Goal: Find specific page/section: Find specific page/section

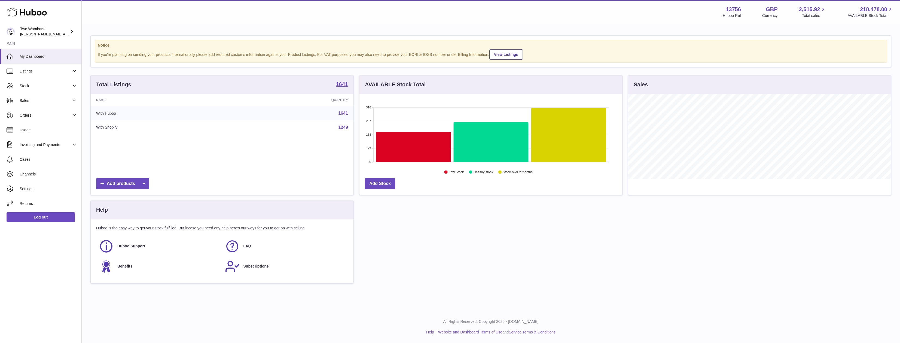
scroll to position [85, 263]
click at [42, 88] on span "Stock" at bounding box center [46, 85] width 52 height 5
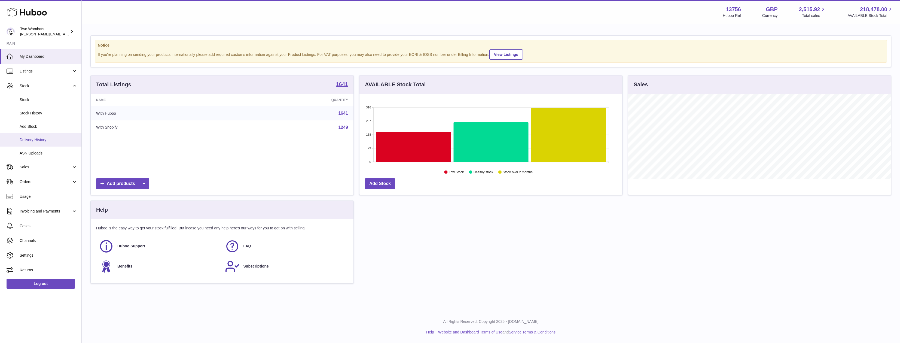
click at [42, 133] on link "Delivery History" at bounding box center [40, 139] width 81 height 13
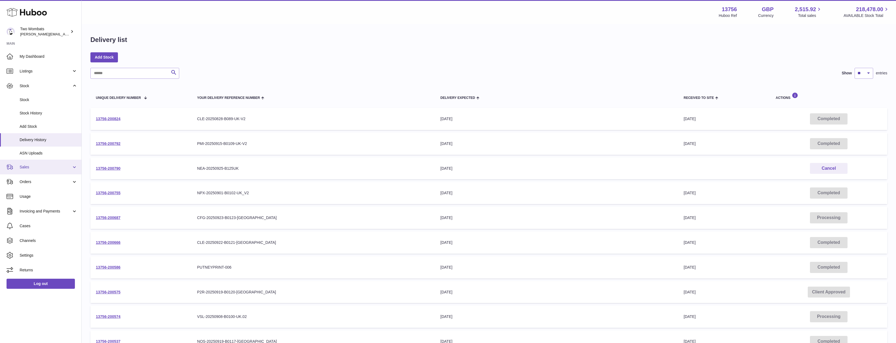
click at [34, 168] on span "Sales" at bounding box center [46, 167] width 52 height 5
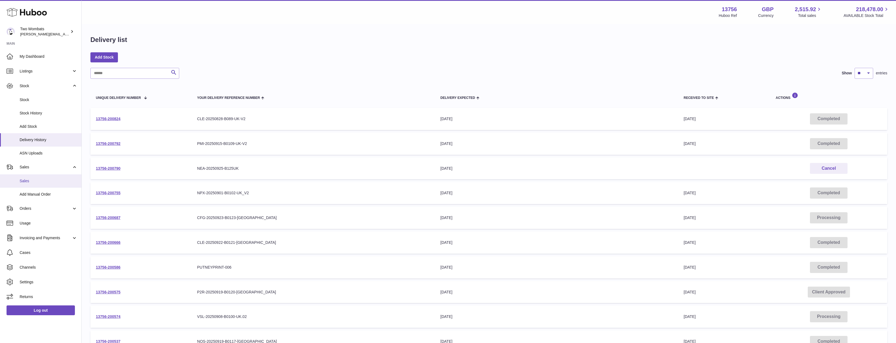
click at [40, 181] on span "Sales" at bounding box center [49, 180] width 58 height 5
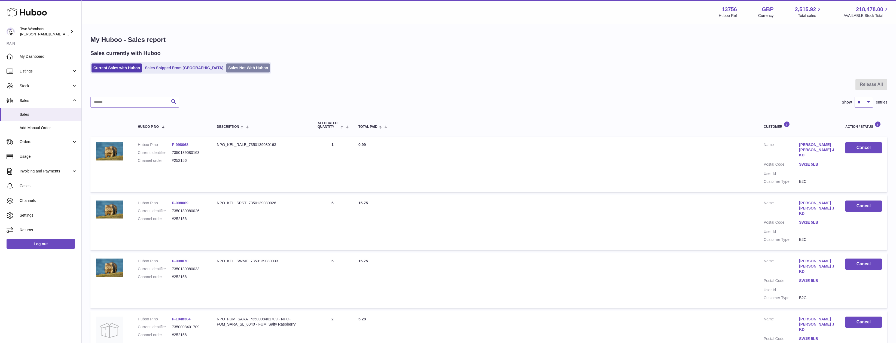
click at [232, 67] on link "Sales Not With Huboo" at bounding box center [248, 67] width 44 height 9
